Goal: Find specific page/section: Find specific page/section

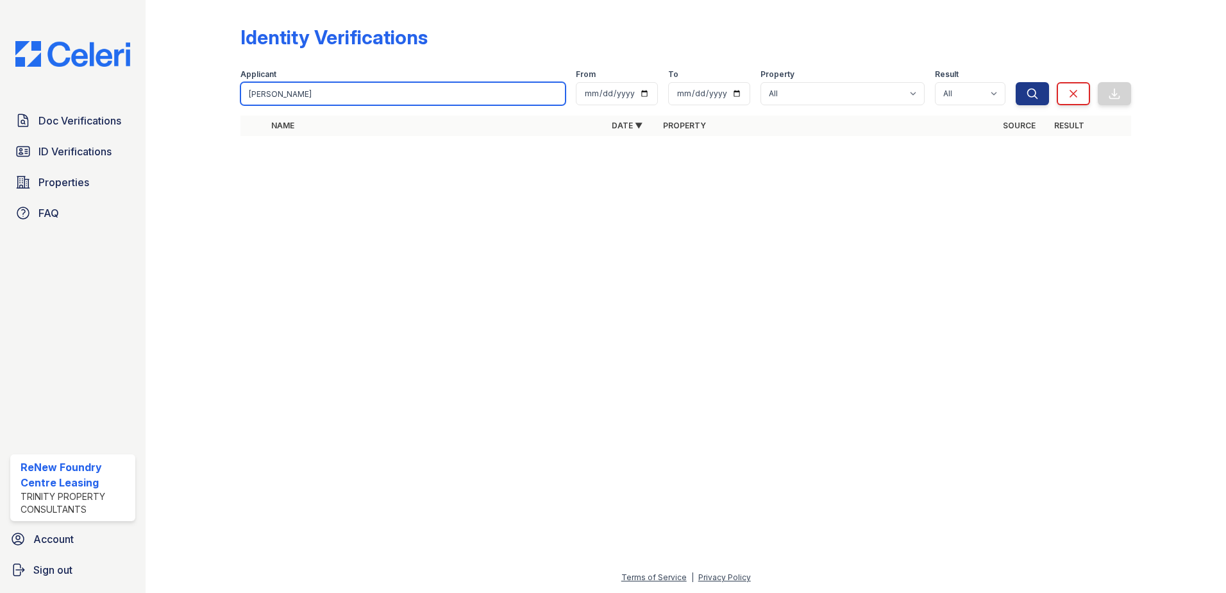
drag, startPoint x: 339, startPoint y: 100, endPoint x: 242, endPoint y: 96, distance: 96.9
click at [242, 96] on input "michael marshal" at bounding box center [402, 93] width 325 height 23
type input "yasmine co"
click at [1016, 82] on button "Search" at bounding box center [1032, 93] width 33 height 23
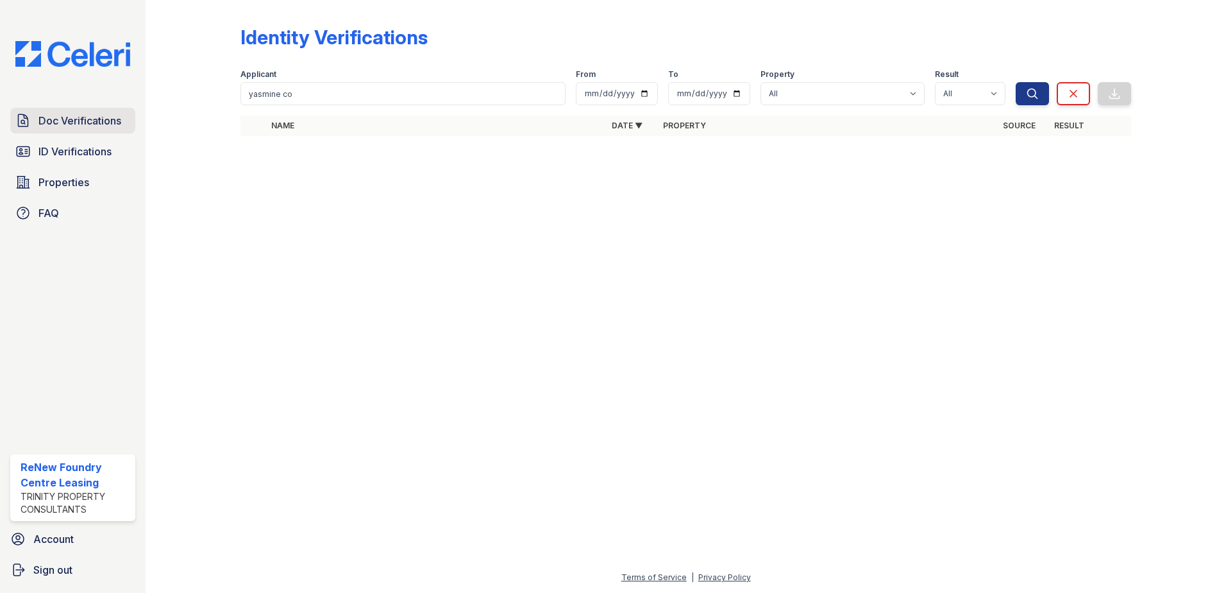
click at [79, 130] on link "Doc Verifications" at bounding box center [72, 121] width 125 height 26
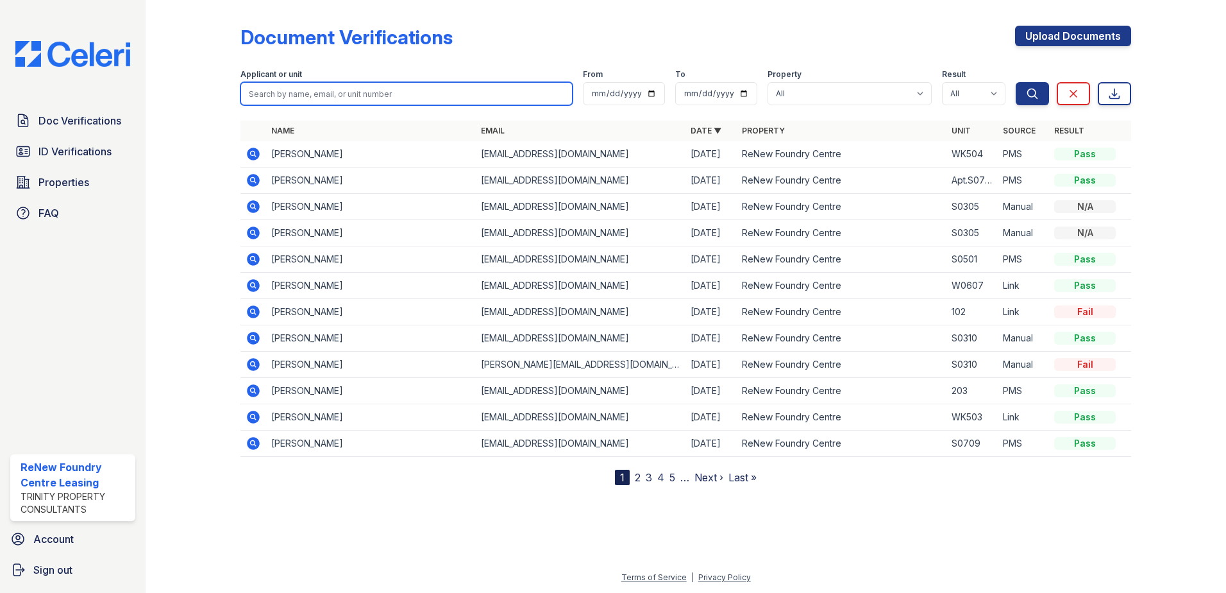
click at [301, 100] on input "search" at bounding box center [406, 93] width 332 height 23
type input "yasmine"
click at [1016, 82] on button "Search" at bounding box center [1032, 93] width 33 height 23
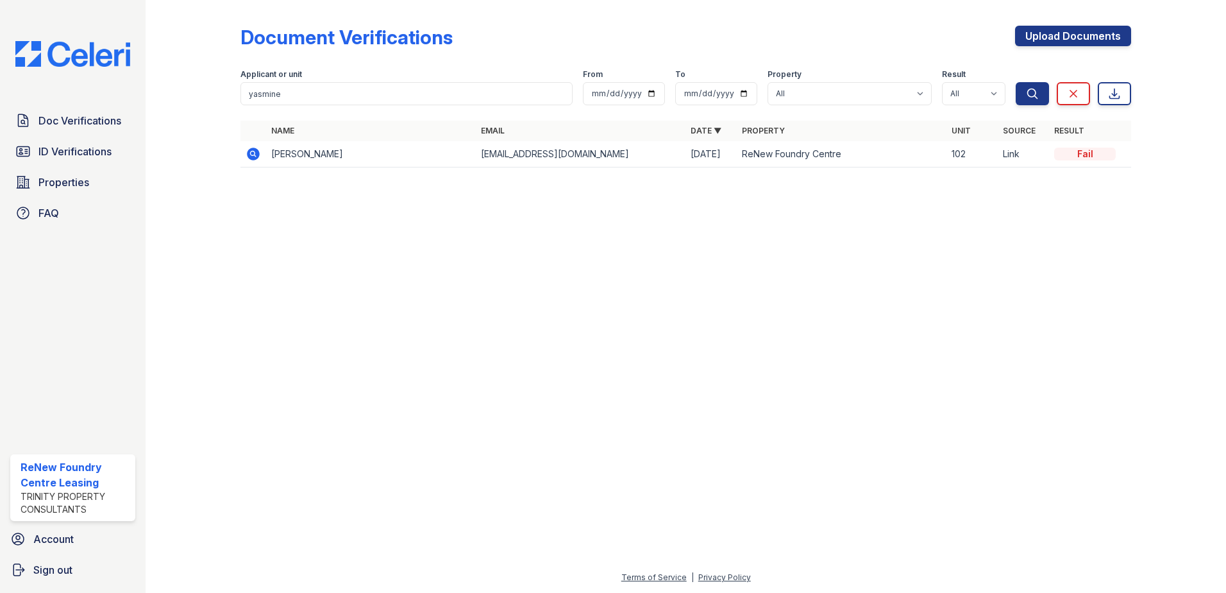
click at [256, 155] on icon at bounding box center [253, 153] width 13 height 13
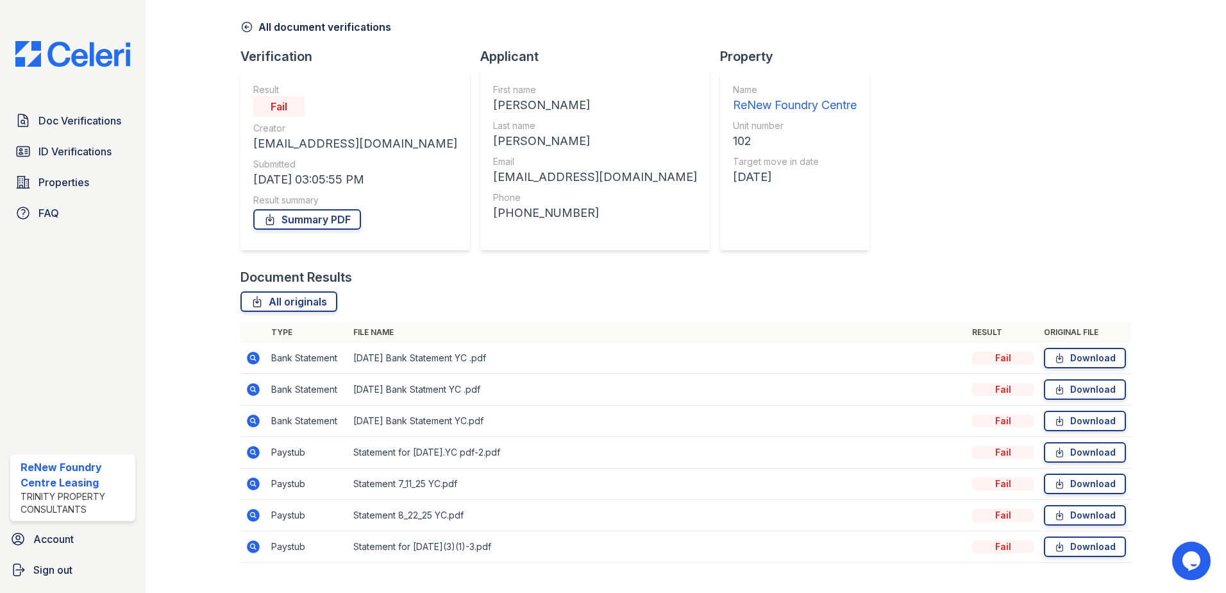
scroll to position [74, 0]
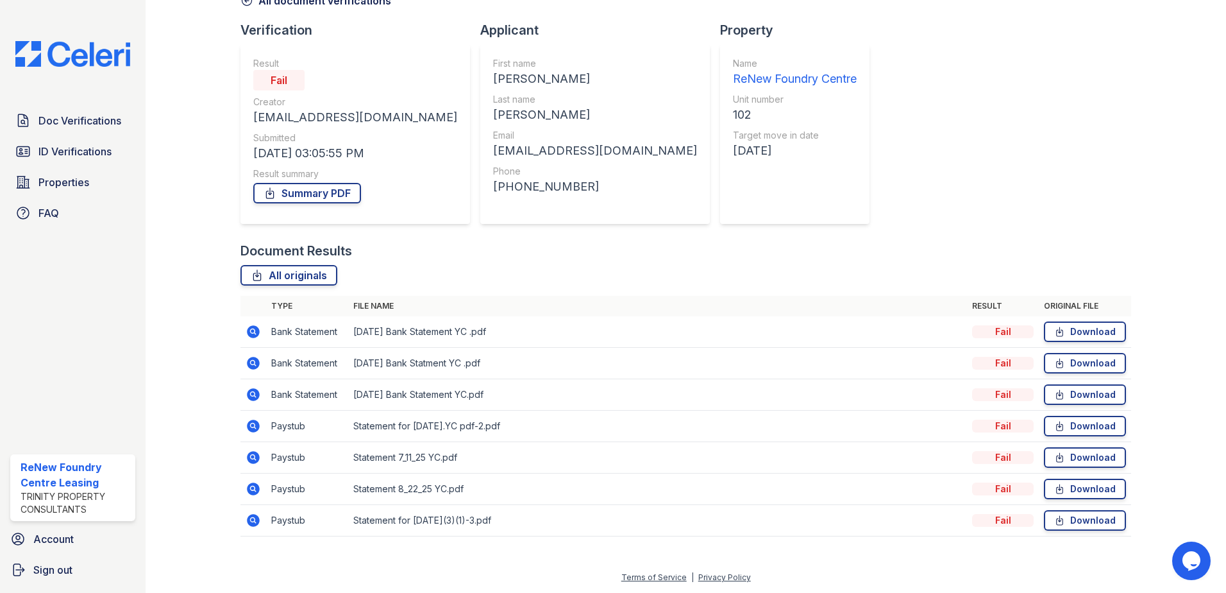
click at [251, 484] on icon at bounding box center [253, 488] width 13 height 13
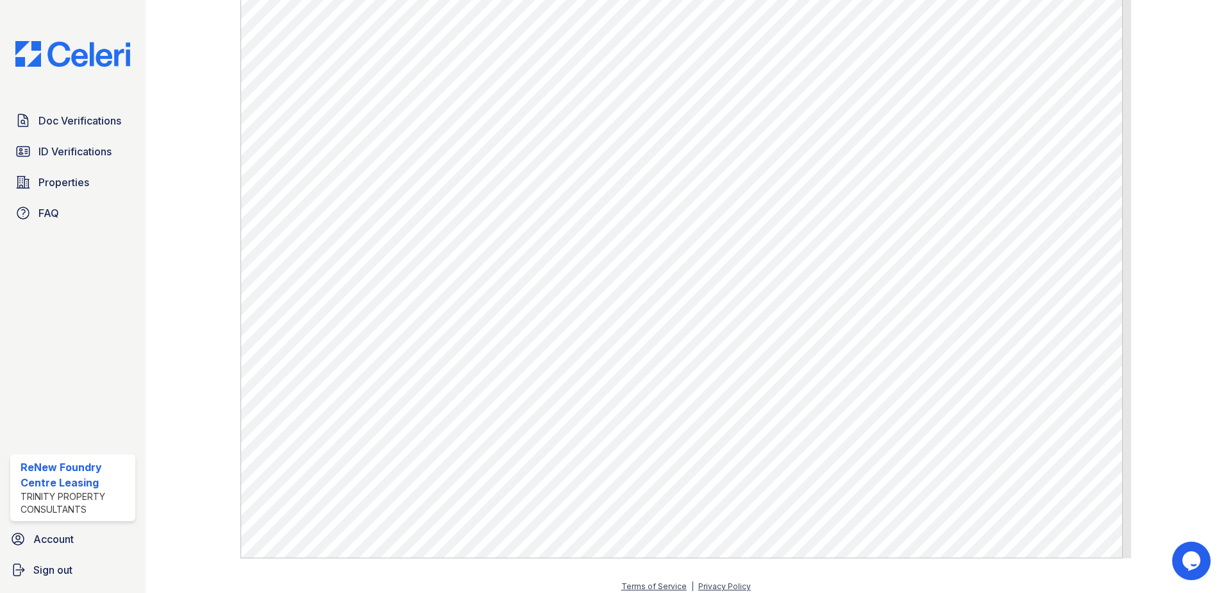
scroll to position [865, 0]
